Goal: Information Seeking & Learning: Learn about a topic

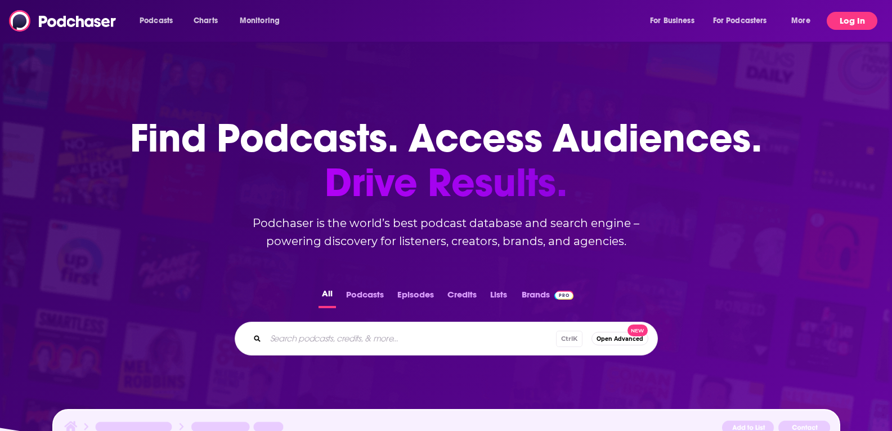
click at [852, 19] on button "Log In" at bounding box center [852, 21] width 51 height 18
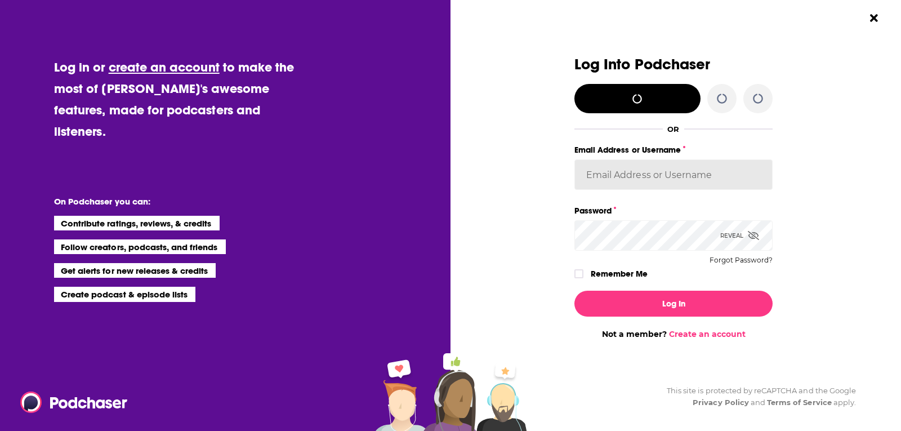
click at [682, 168] on input "Email Address or Username" at bounding box center [673, 174] width 198 height 30
type input "[PERSON_NAME][EMAIL_ADDRESS][PERSON_NAME][DOMAIN_NAME]"
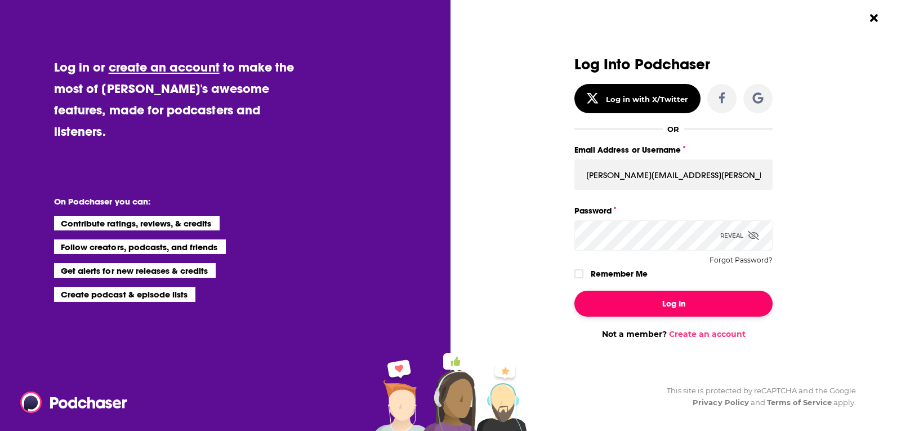
drag, startPoint x: 636, startPoint y: 300, endPoint x: 629, endPoint y: 296, distance: 7.6
click at [637, 298] on button "Log In" at bounding box center [673, 304] width 198 height 26
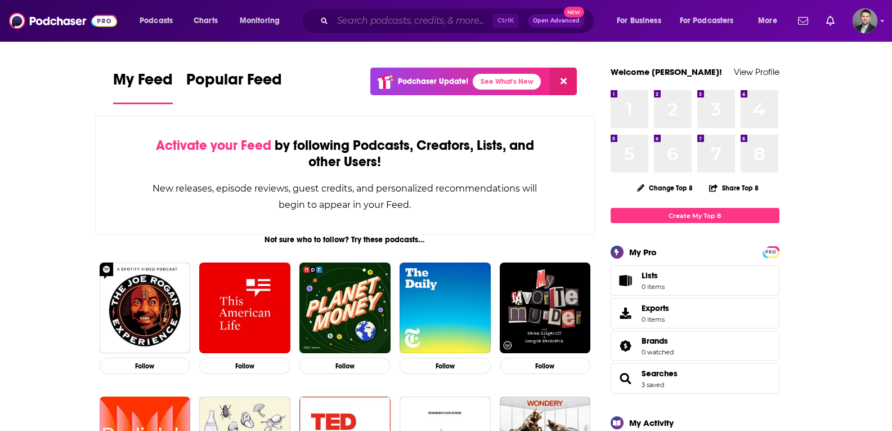
click at [358, 29] on input "Search podcasts, credits, & more..." at bounding box center [413, 21] width 160 height 18
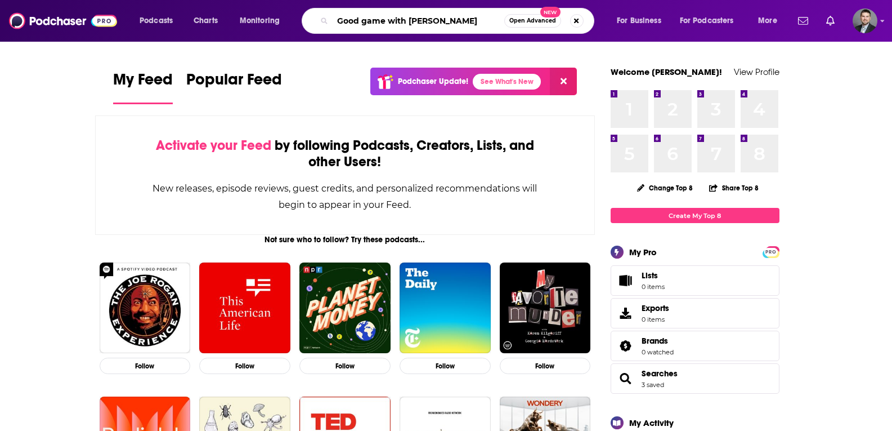
type input "Good game with [PERSON_NAME]"
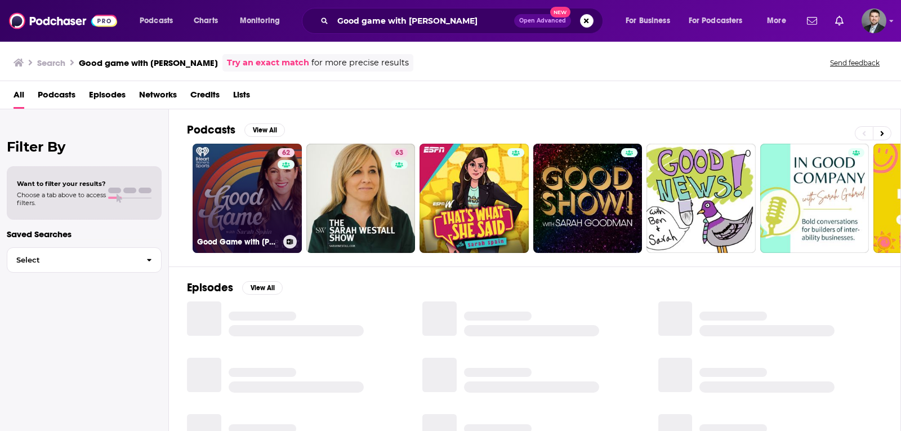
click at [257, 215] on link "62 Good Game with [PERSON_NAME]" at bounding box center [247, 198] width 109 height 109
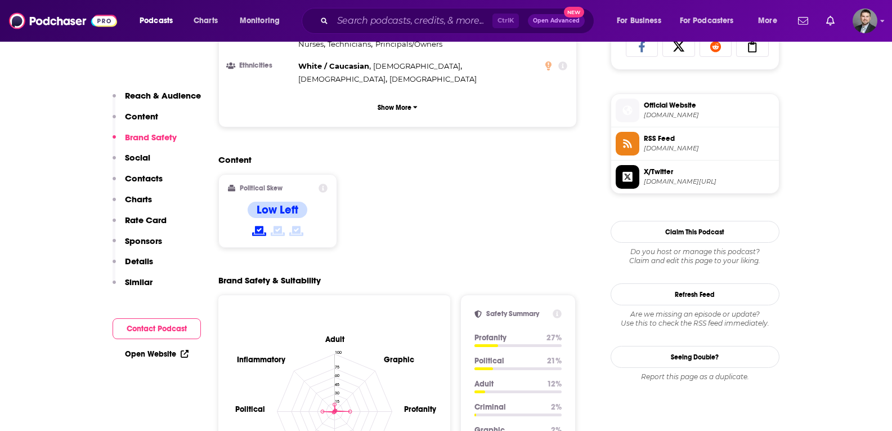
scroll to position [676, 0]
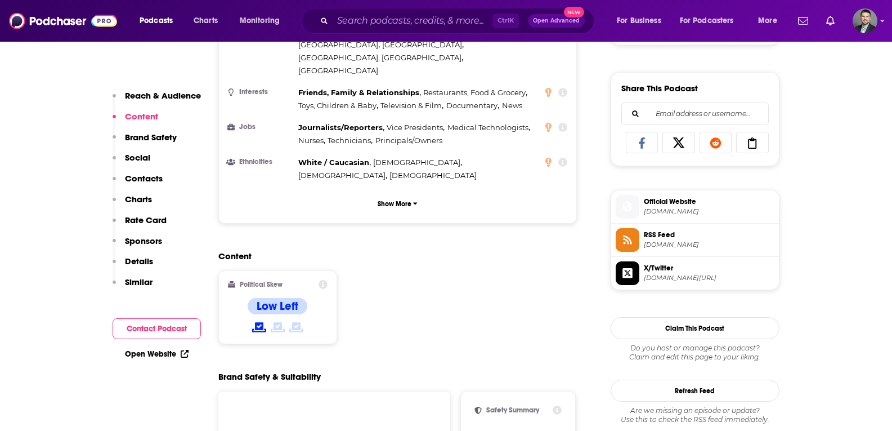
click at [678, 265] on span "X/Twitter" at bounding box center [709, 268] width 131 height 10
click at [660, 235] on span "RSS Feed" at bounding box center [709, 235] width 131 height 10
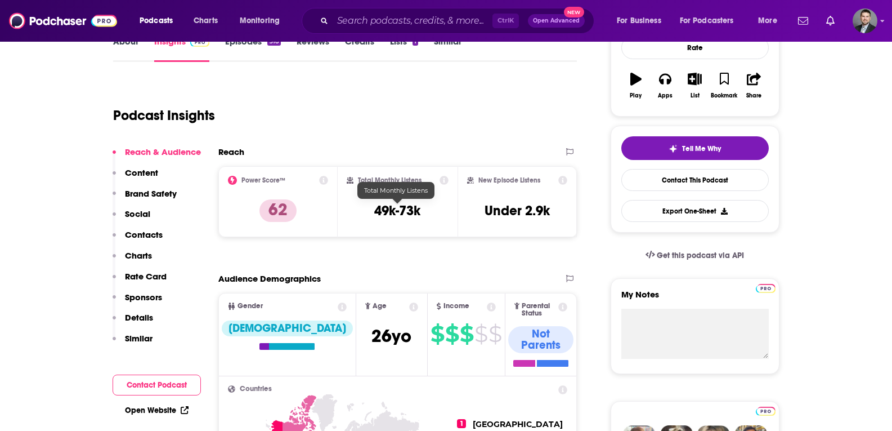
scroll to position [128, 0]
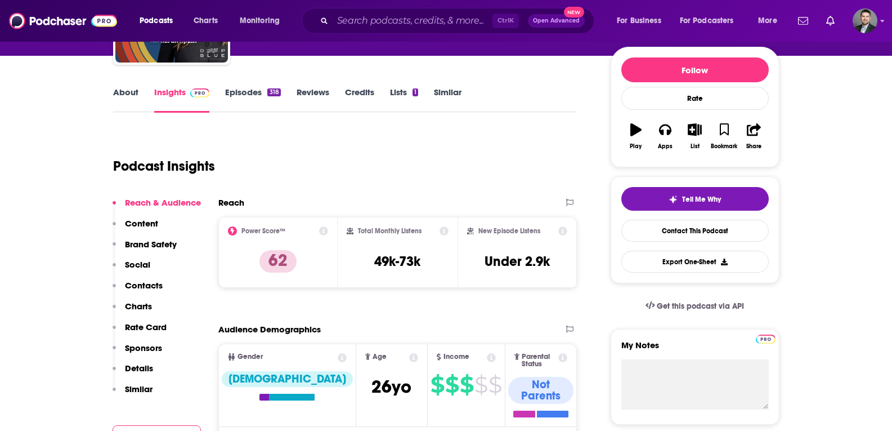
click at [113, 90] on link "About" at bounding box center [125, 100] width 25 height 26
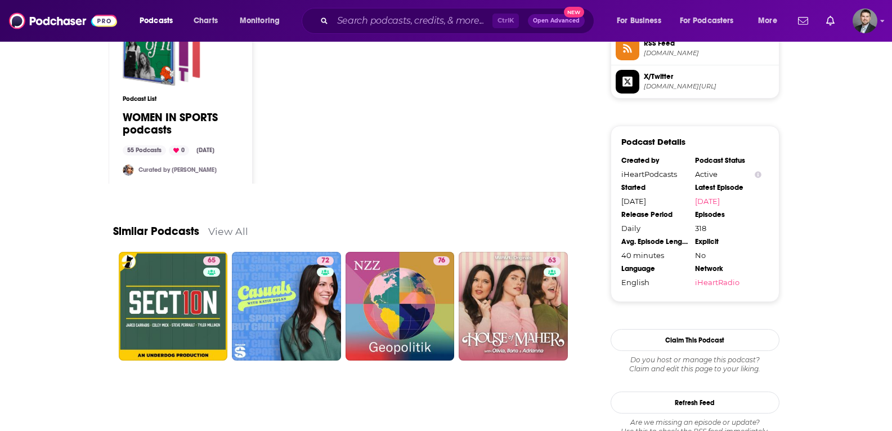
scroll to position [935, 0]
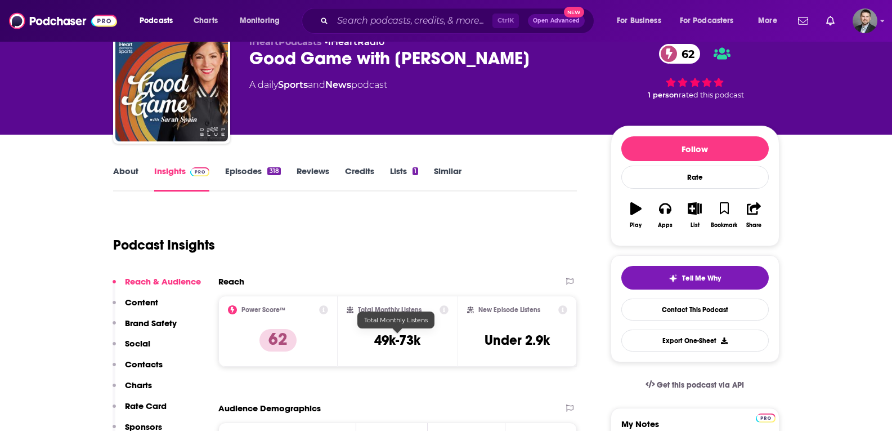
scroll to position [113, 0]
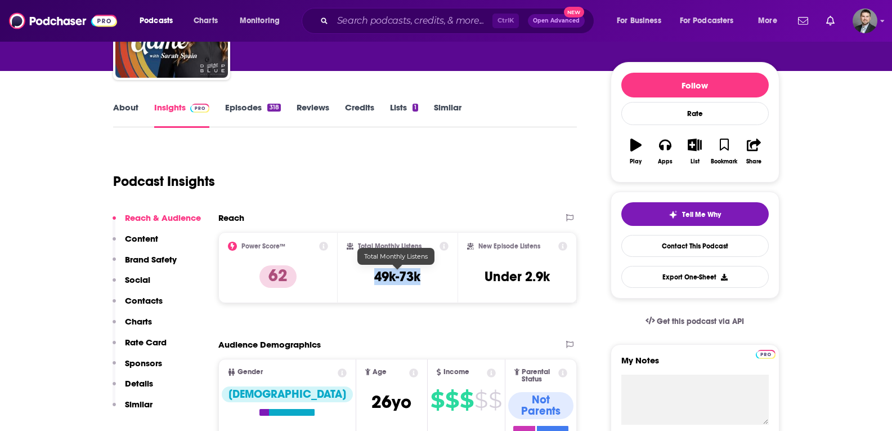
drag, startPoint x: 374, startPoint y: 279, endPoint x: 417, endPoint y: 273, distance: 43.9
click at [427, 276] on div "Total Monthly Listens 49k-73k" at bounding box center [398, 268] width 102 height 52
click at [402, 110] on link "Lists 1" at bounding box center [404, 115] width 28 height 26
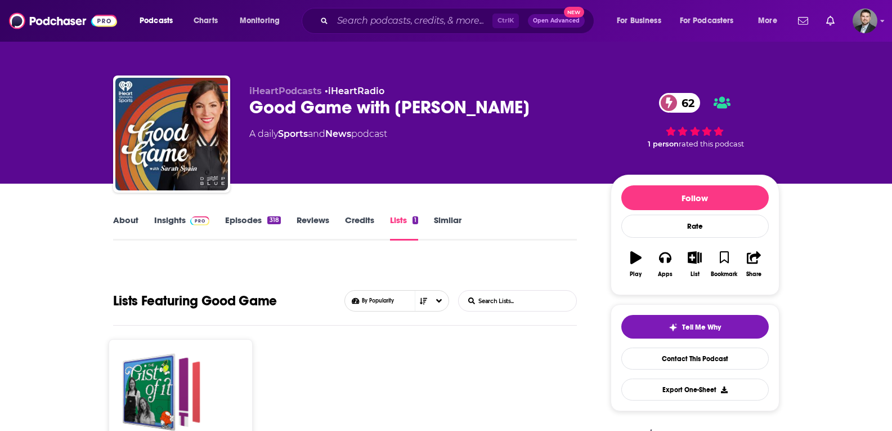
click at [237, 215] on link "Episodes 318" at bounding box center [252, 228] width 55 height 26
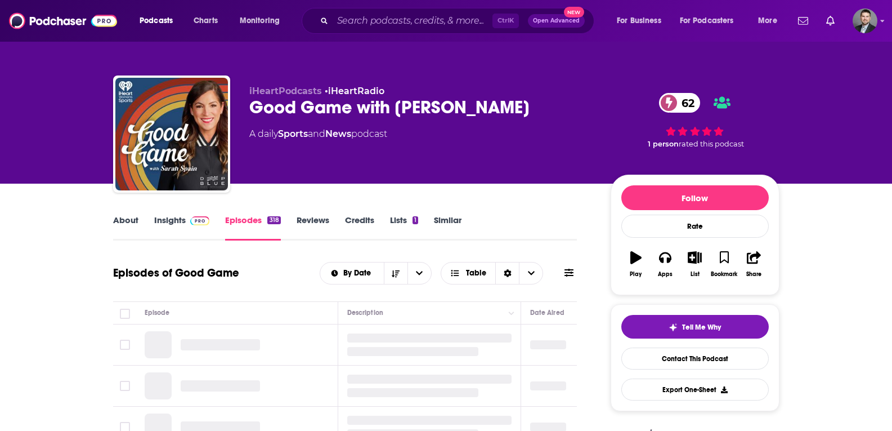
click at [181, 224] on link "Insights" at bounding box center [182, 228] width 56 height 26
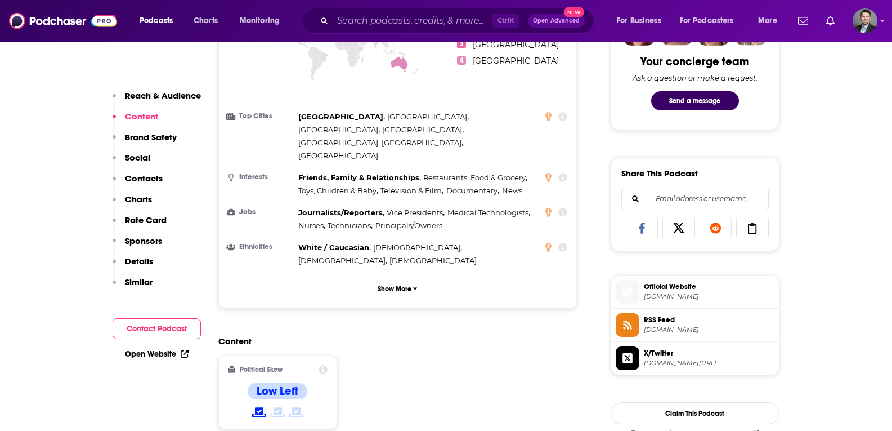
scroll to position [56, 0]
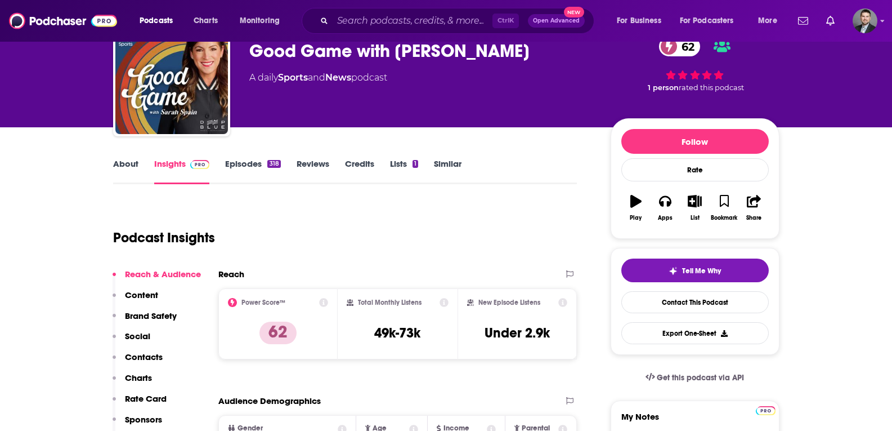
click at [257, 161] on link "Episodes 318" at bounding box center [252, 171] width 55 height 26
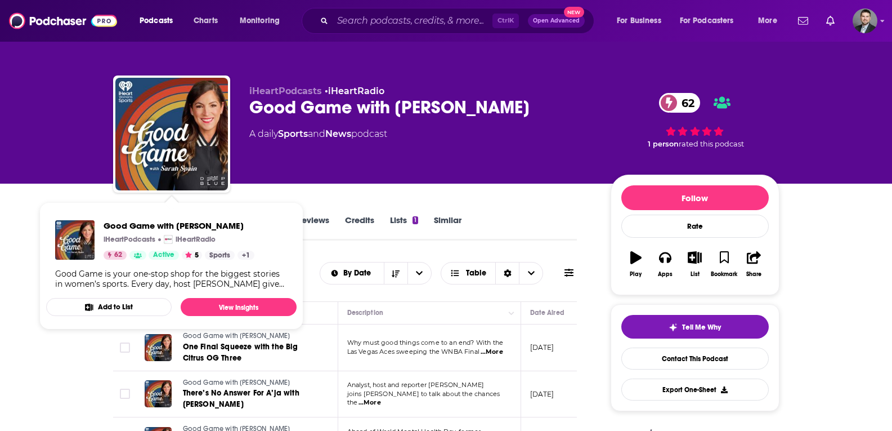
scroll to position [113, 0]
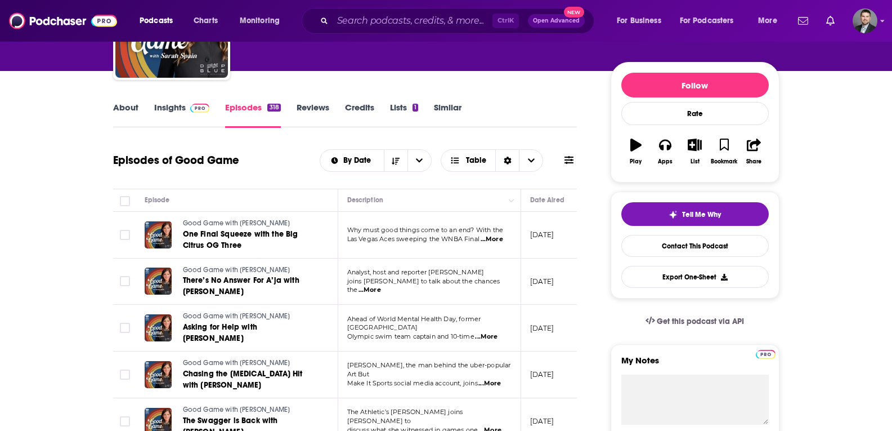
click at [133, 109] on link "About" at bounding box center [125, 115] width 25 height 26
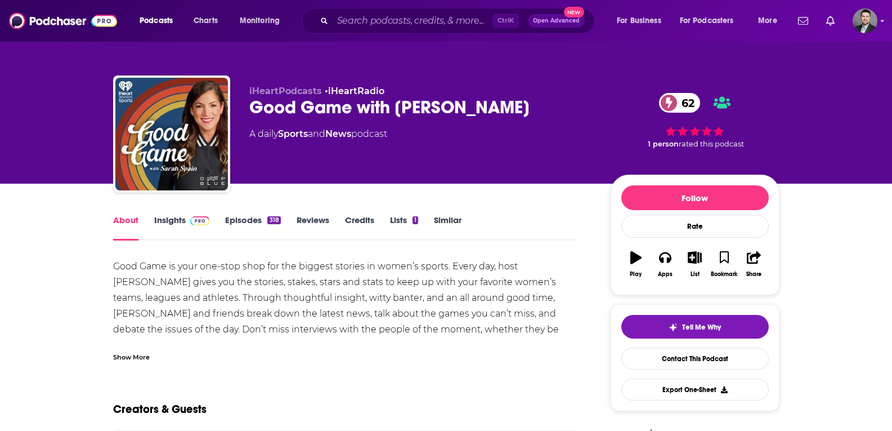
click at [202, 215] on span at bounding box center [200, 220] width 20 height 11
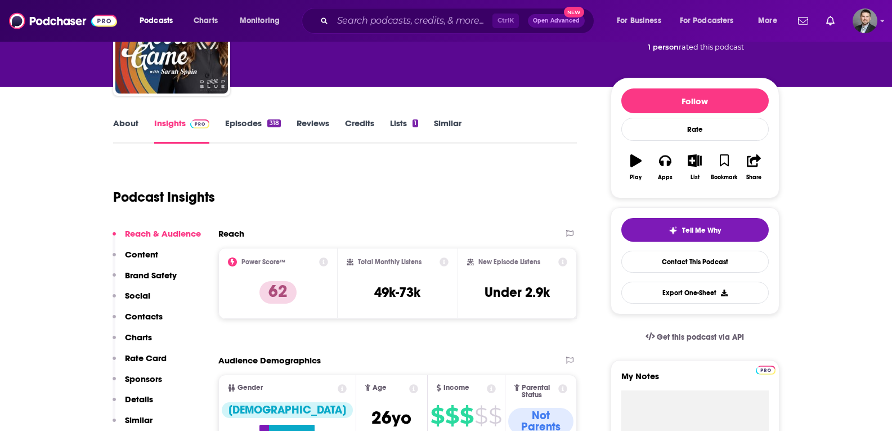
scroll to position [225, 0]
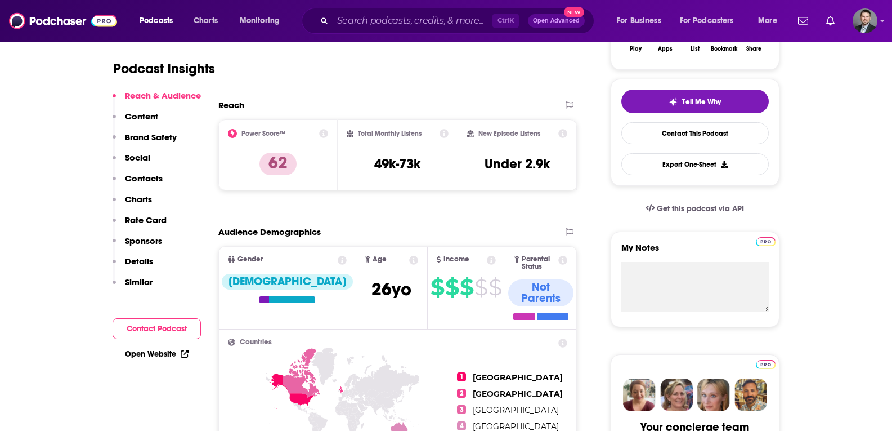
click at [132, 153] on p "Social" at bounding box center [137, 157] width 25 height 11
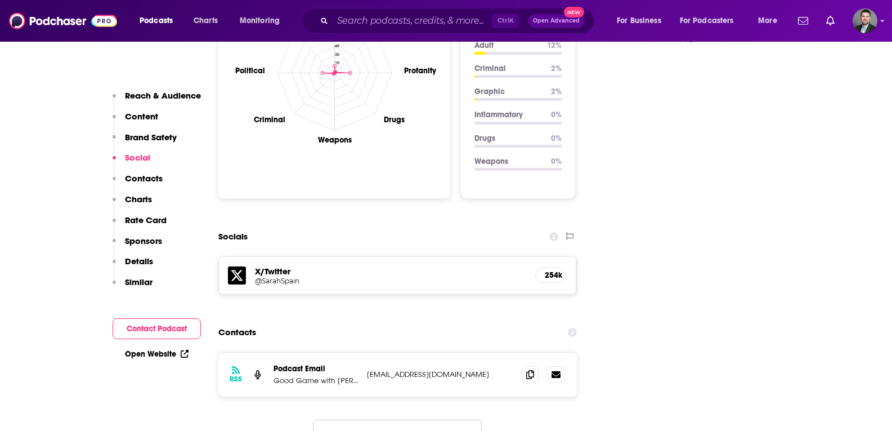
click at [142, 137] on p "Brand Safety" at bounding box center [151, 137] width 52 height 11
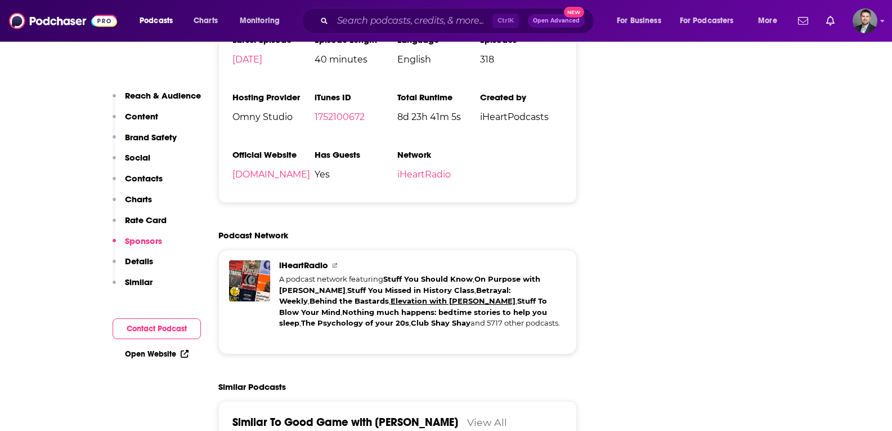
scroll to position [2457, 0]
